Goal: Check status: Check status

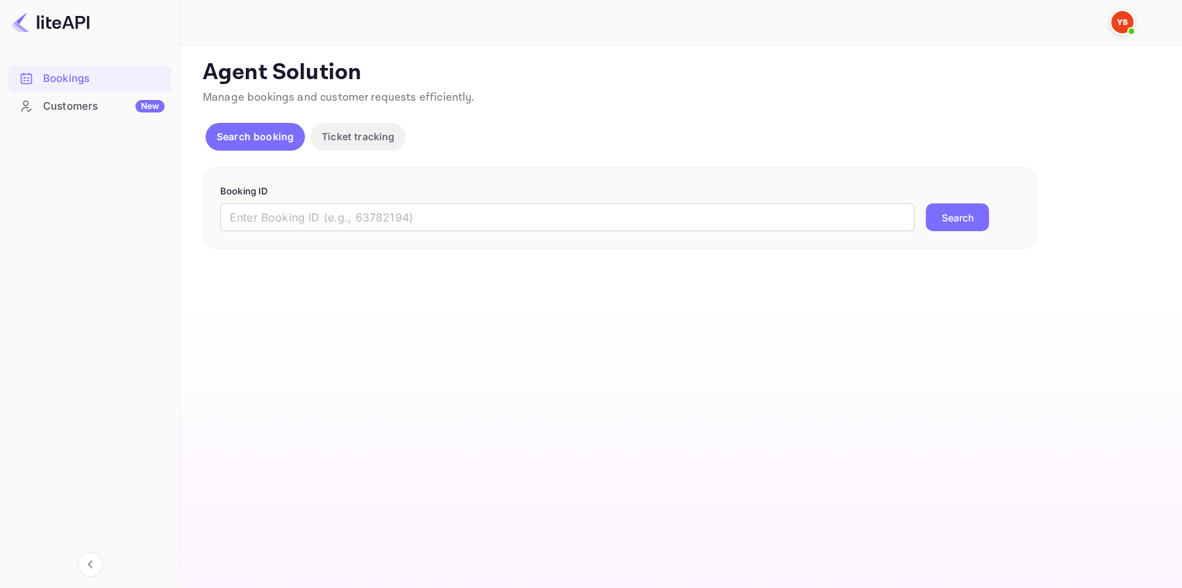
drag, startPoint x: 355, startPoint y: 224, endPoint x: 514, endPoint y: 239, distance: 159.8
click at [358, 224] on input "text" at bounding box center [567, 217] width 695 height 28
paste input "8092272"
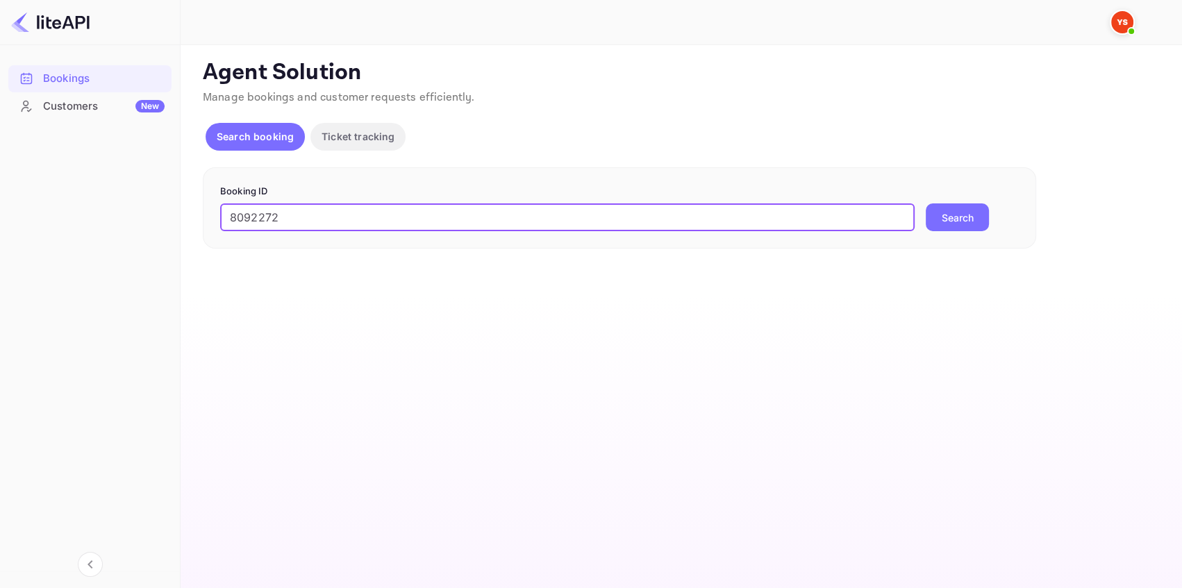
type input "8092272"
click at [954, 213] on button "Search" at bounding box center [957, 217] width 63 height 28
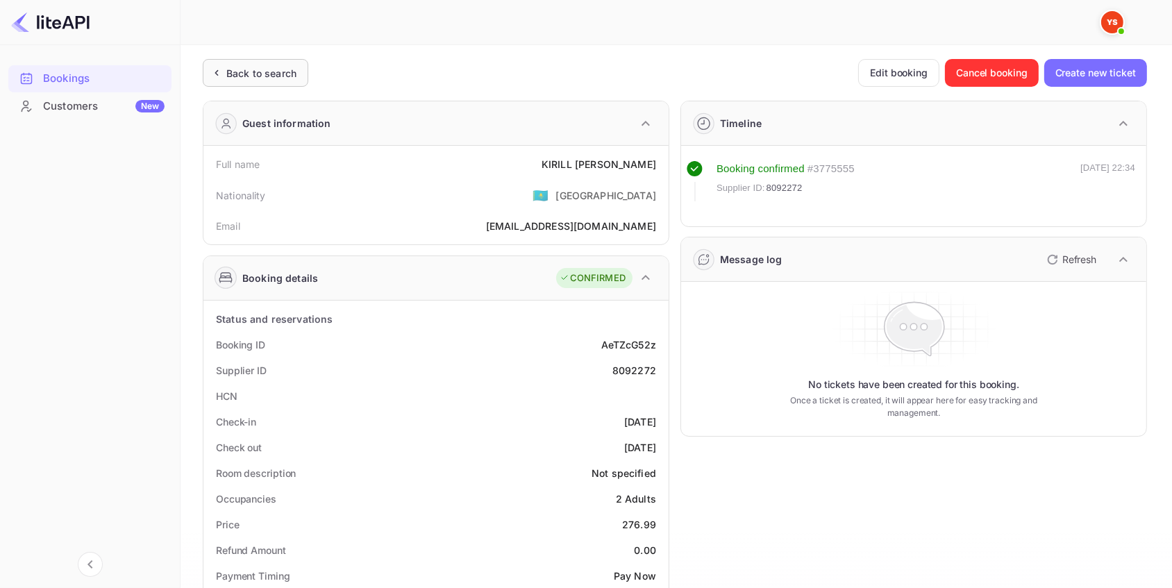
click at [250, 68] on div "Back to search" at bounding box center [261, 73] width 70 height 15
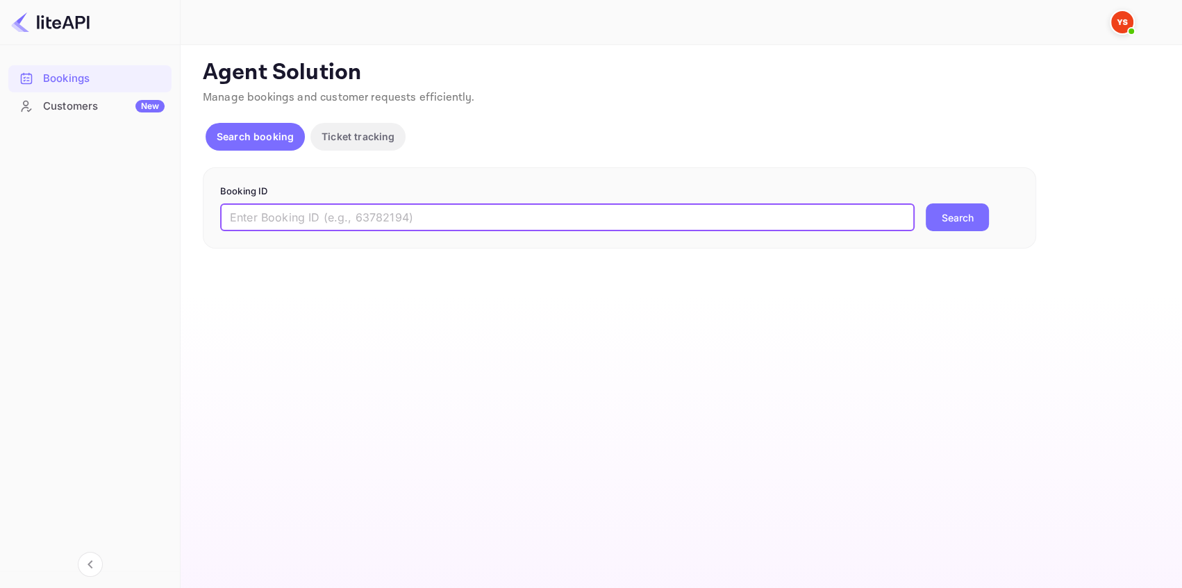
drag, startPoint x: 286, startPoint y: 218, endPoint x: 331, endPoint y: 224, distance: 45.6
click at [290, 219] on input "text" at bounding box center [567, 217] width 695 height 28
paste input "8850620"
type input "8850620"
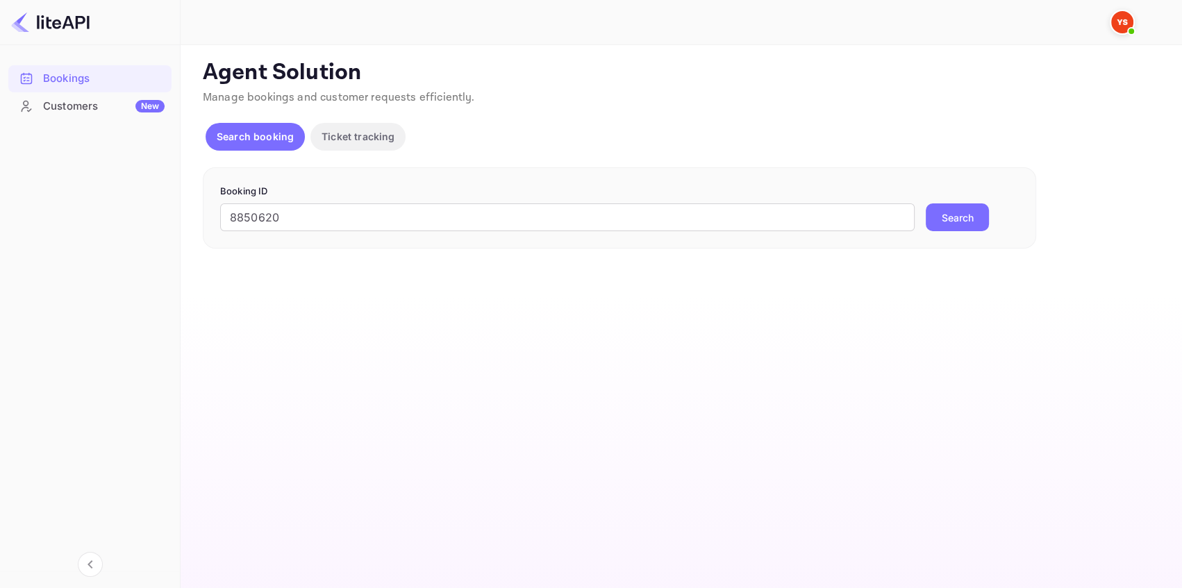
click at [970, 216] on button "Search" at bounding box center [957, 217] width 63 height 28
